Goal: Task Accomplishment & Management: Manage account settings

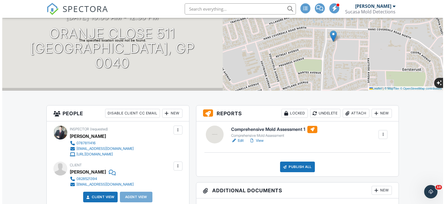
scroll to position [56, 0]
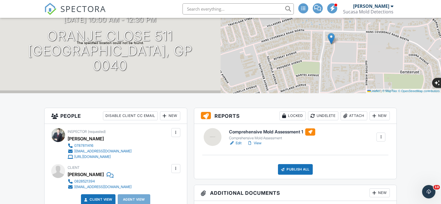
click at [350, 117] on div "Attach" at bounding box center [354, 115] width 27 height 9
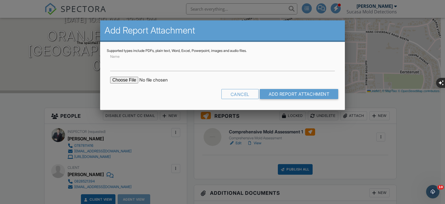
drag, startPoint x: 240, startPoint y: 93, endPoint x: 287, endPoint y: 101, distance: 47.7
click at [240, 93] on div "Cancel" at bounding box center [240, 94] width 37 height 10
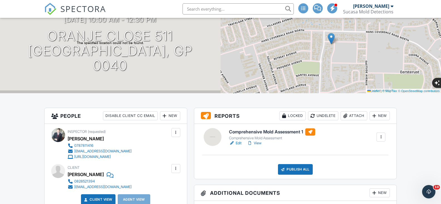
click at [377, 116] on div "New" at bounding box center [380, 115] width 20 height 9
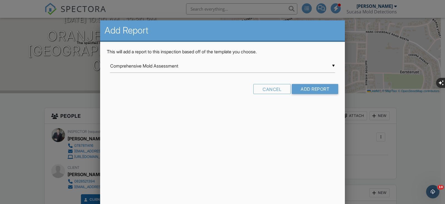
click at [324, 69] on div "▼ Comprehensive Mold Assessment Comprehensive Mold Assessment InterNACHI Reside…" at bounding box center [222, 66] width 225 height 14
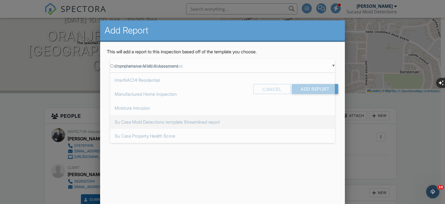
click at [155, 121] on span "Su Casa Mold Detections template Streamlined report" at bounding box center [222, 122] width 225 height 14
type input "Su Casa Mold Detections template Streamlined report"
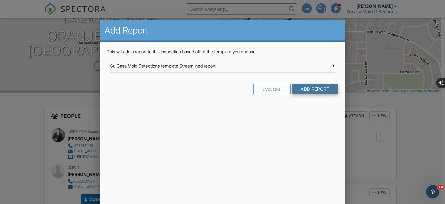
click at [317, 89] on input "Add Report" at bounding box center [315, 89] width 46 height 10
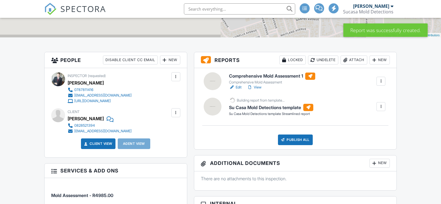
scroll to position [111, 0]
click at [381, 80] on div at bounding box center [381, 81] width 6 height 6
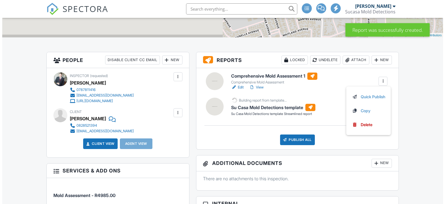
scroll to position [0, 0]
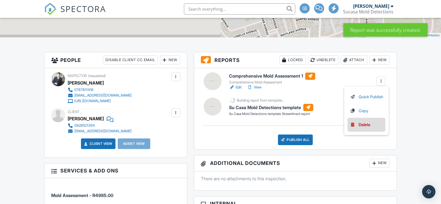
click at [363, 124] on div "Delete" at bounding box center [365, 124] width 12 height 6
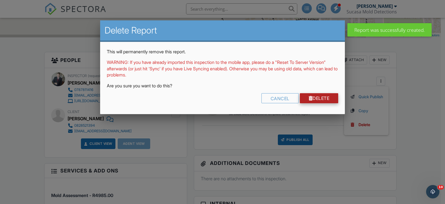
click at [319, 101] on link "Delete" at bounding box center [319, 98] width 39 height 10
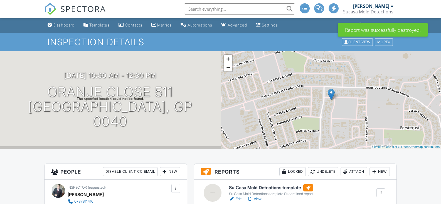
scroll to position [139, 0]
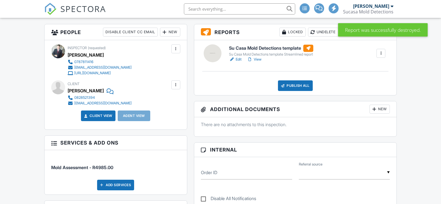
click at [239, 60] on link "Edit" at bounding box center [235, 60] width 13 height 6
